Goal: Task Accomplishment & Management: Manage account settings

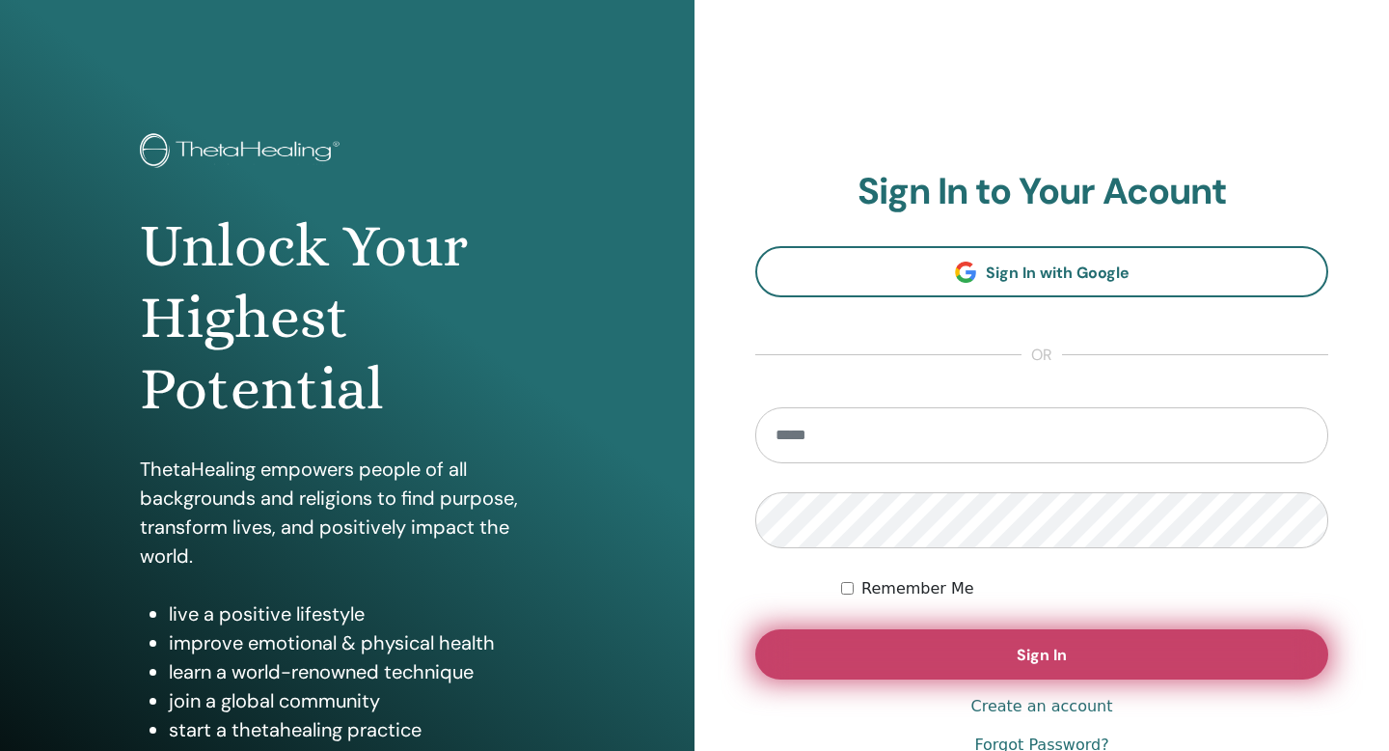
type input "**********"
click at [1056, 652] on span "Sign In" at bounding box center [1042, 655] width 50 height 20
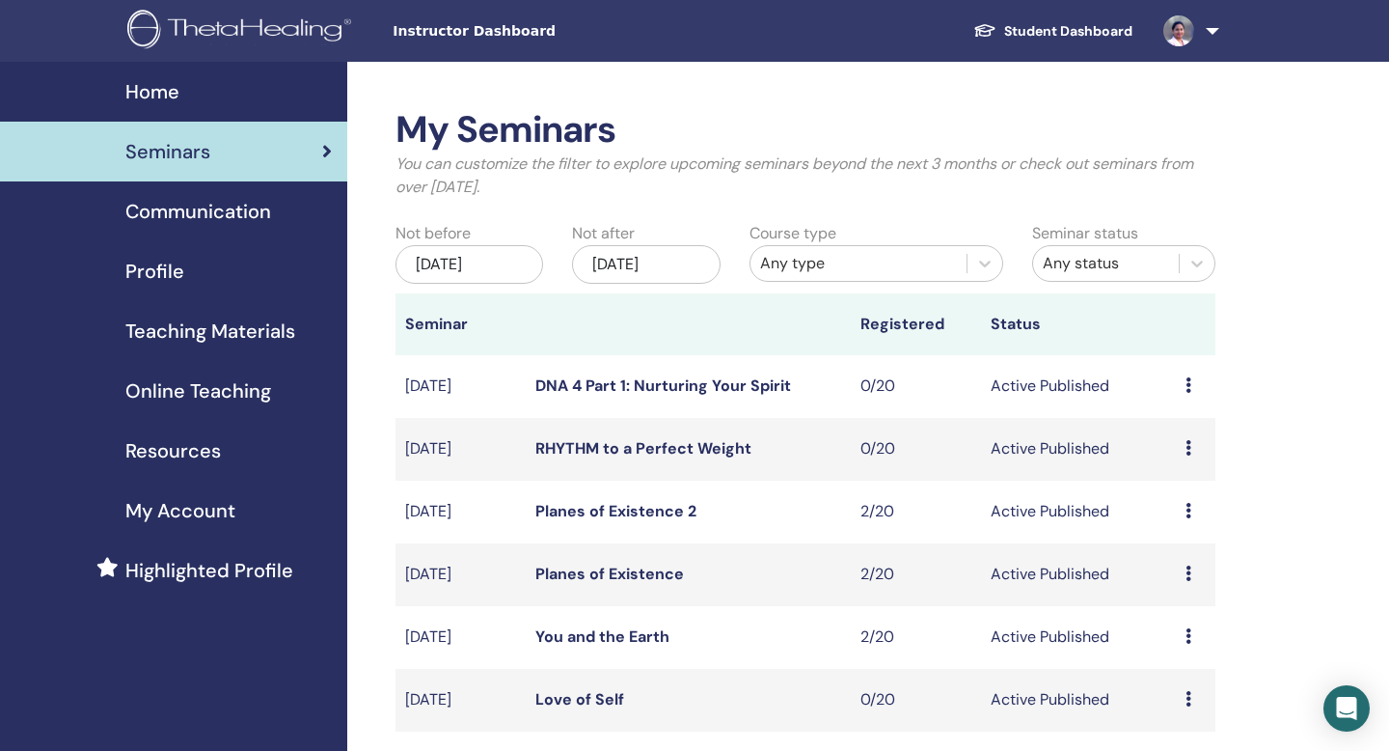
click at [1216, 35] on link at bounding box center [1187, 31] width 79 height 62
